Goal: Task Accomplishment & Management: Manage account settings

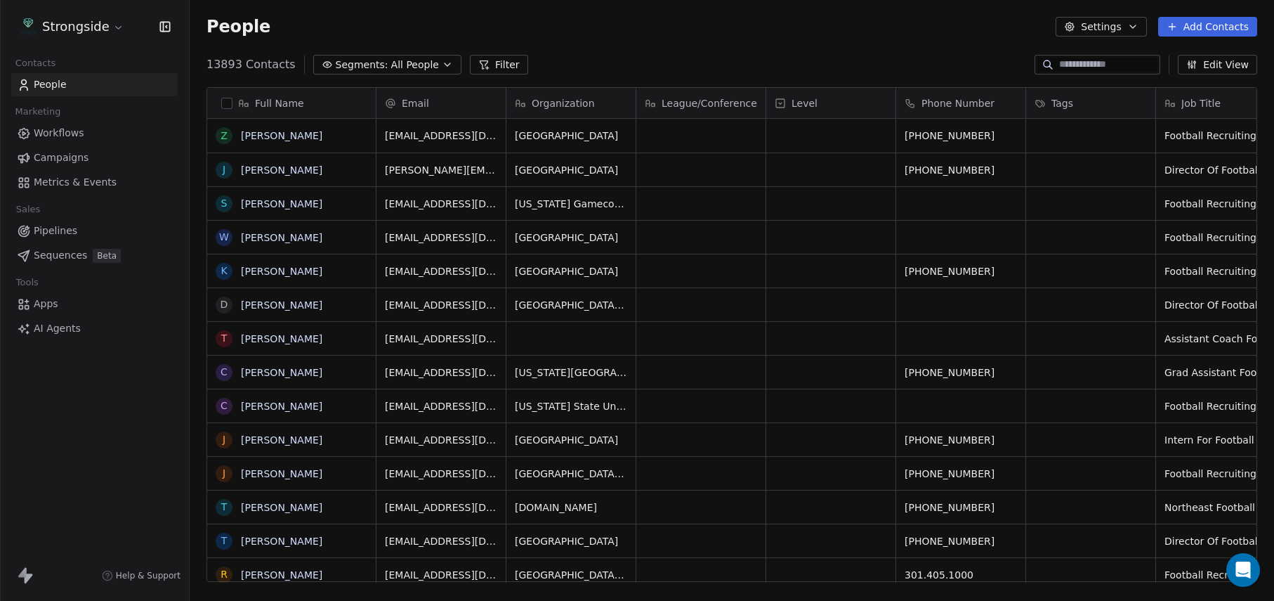
scroll to position [529, 1085]
click at [79, 160] on span "Campaigns" at bounding box center [61, 157] width 55 height 15
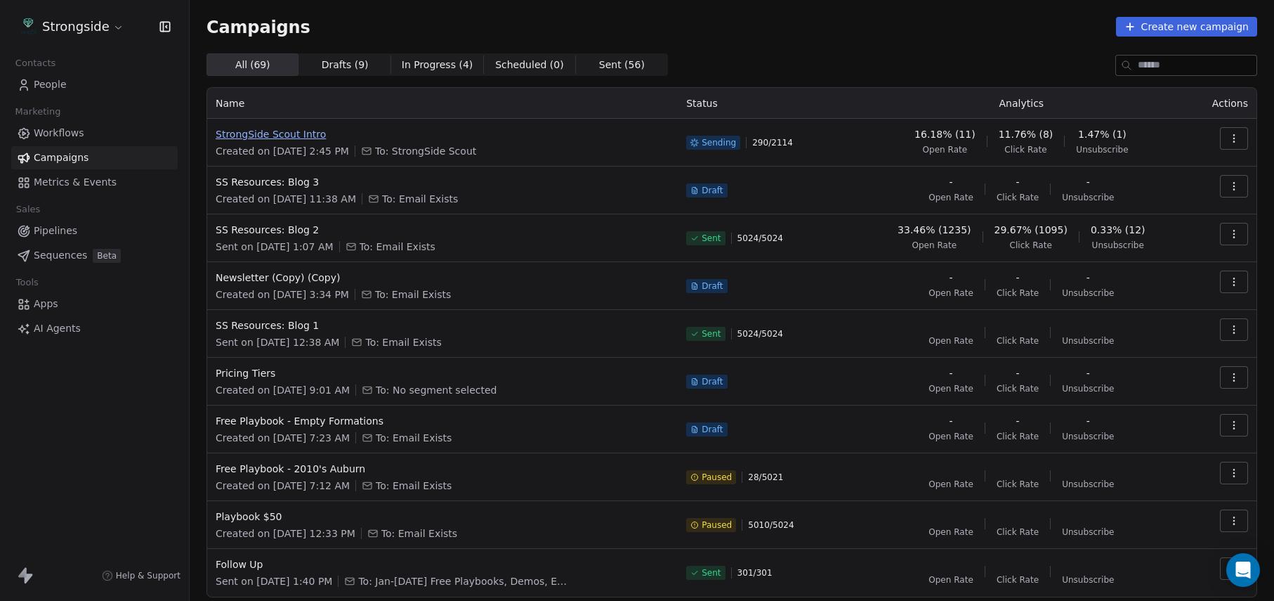
click at [290, 139] on span "StrongSide Scout Intro" at bounding box center [443, 134] width 454 height 14
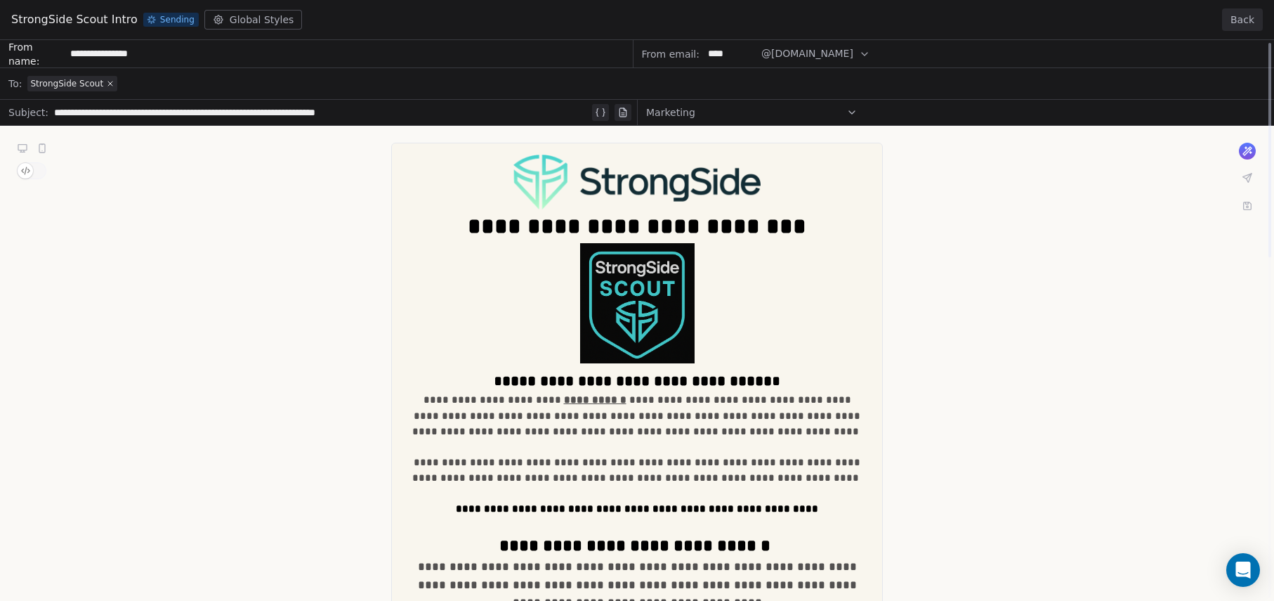
click at [1245, 20] on button "Back" at bounding box center [1242, 19] width 41 height 22
